Goal: Check status

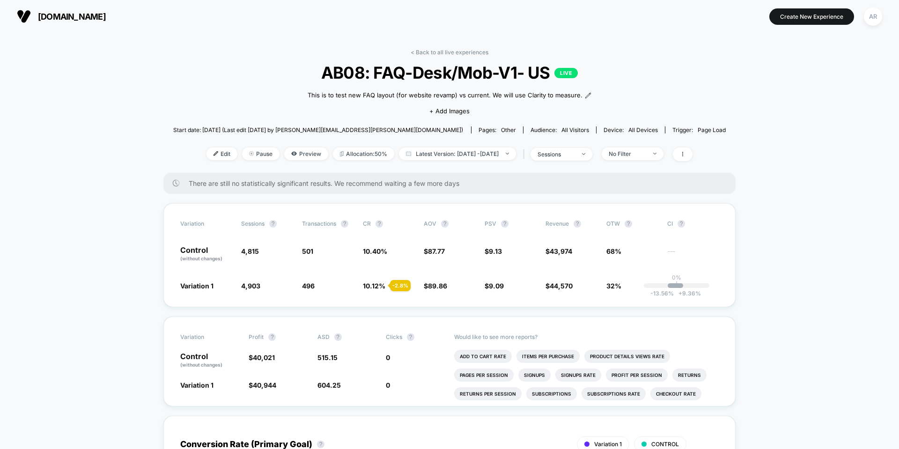
scroll to position [15, 0]
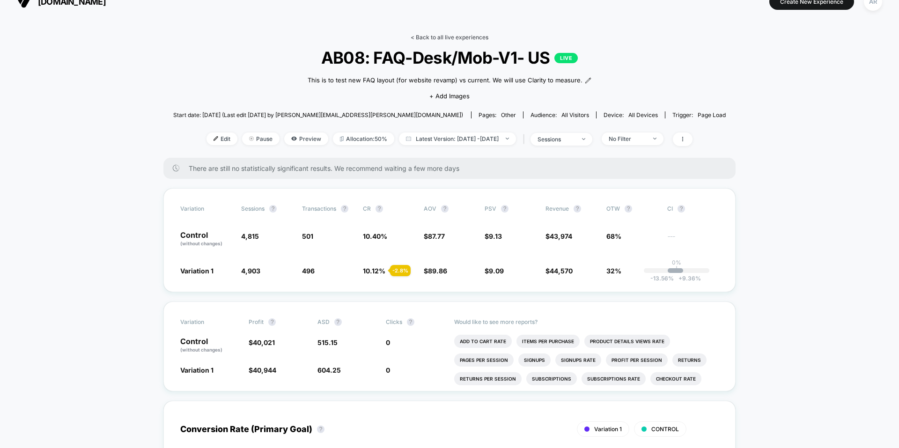
click at [436, 36] on link "< Back to all live experiences" at bounding box center [450, 37] width 78 height 7
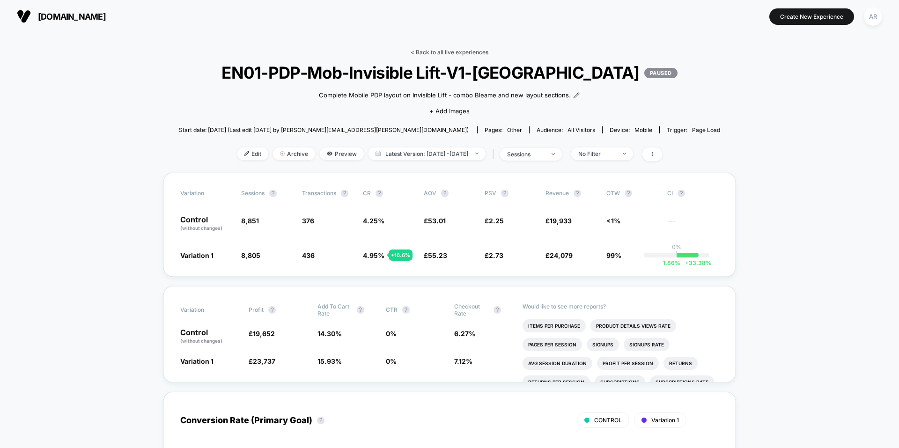
click at [443, 52] on link "< Back to all live experiences" at bounding box center [450, 52] width 78 height 7
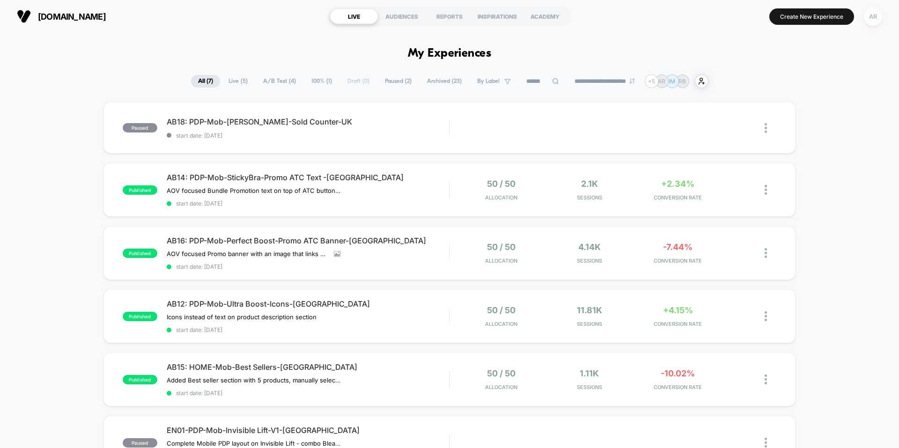
click at [874, 19] on div "AR" at bounding box center [873, 16] width 18 height 18
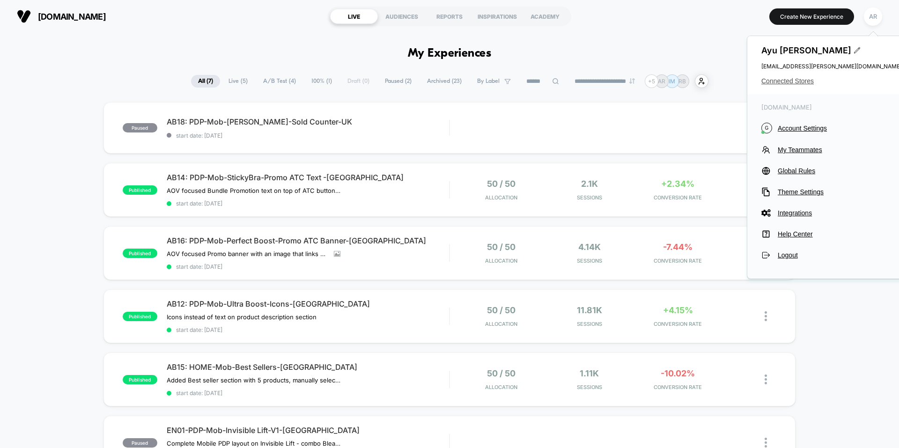
click at [803, 81] on span "Connected Stores" at bounding box center [832, 80] width 141 height 7
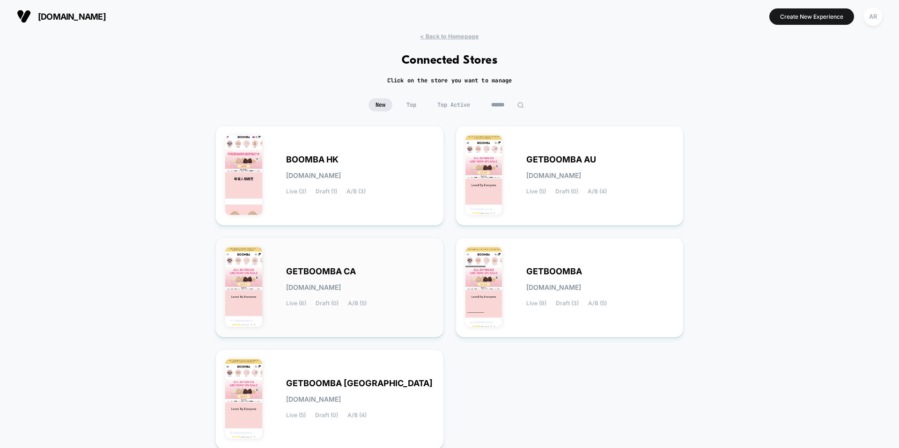
click at [366, 280] on div "GETBOOMBA CA [DOMAIN_NAME] Live (6) Draft (0) A/B (5)" at bounding box center [360, 287] width 148 height 38
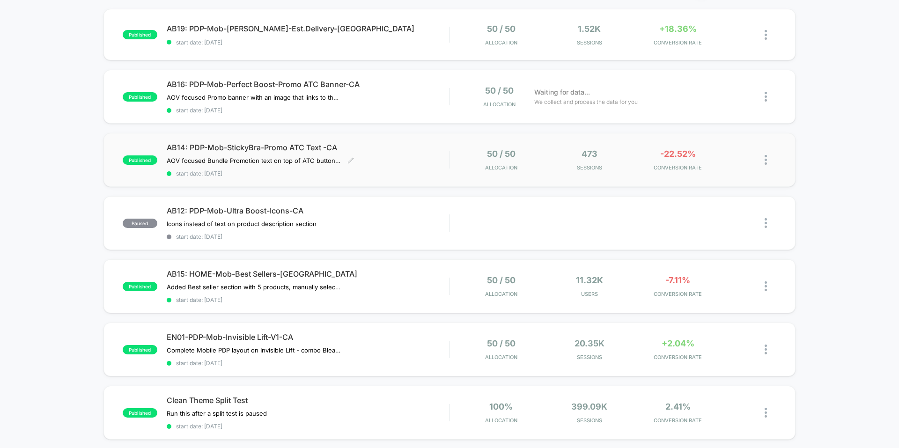
scroll to position [94, 0]
click at [273, 272] on span "AB15: HOME-Mob-Best Sellers-[GEOGRAPHIC_DATA]" at bounding box center [308, 273] width 282 height 9
